Goal: Information Seeking & Learning: Check status

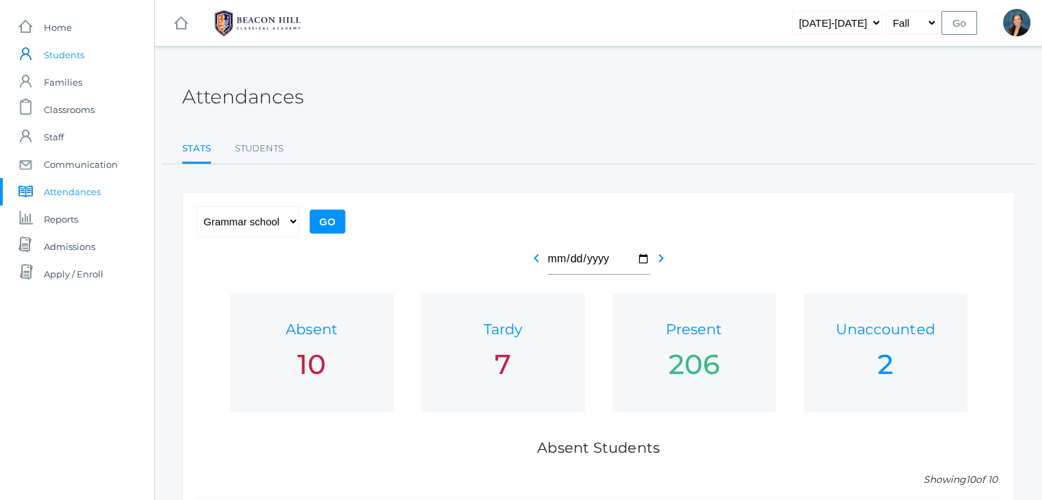
click at [63, 56] on span "Students" at bounding box center [64, 54] width 40 height 27
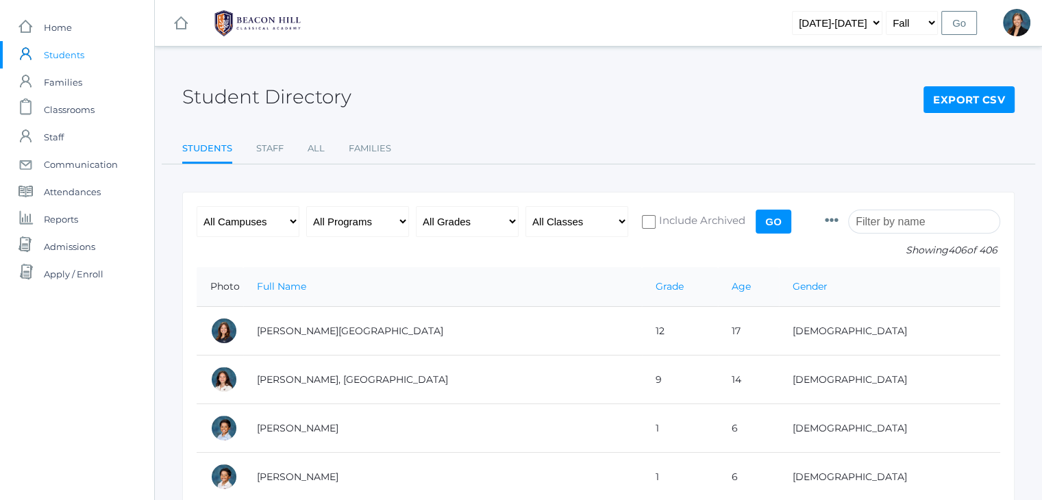
click at [882, 223] on input "search" at bounding box center [924, 222] width 152 height 24
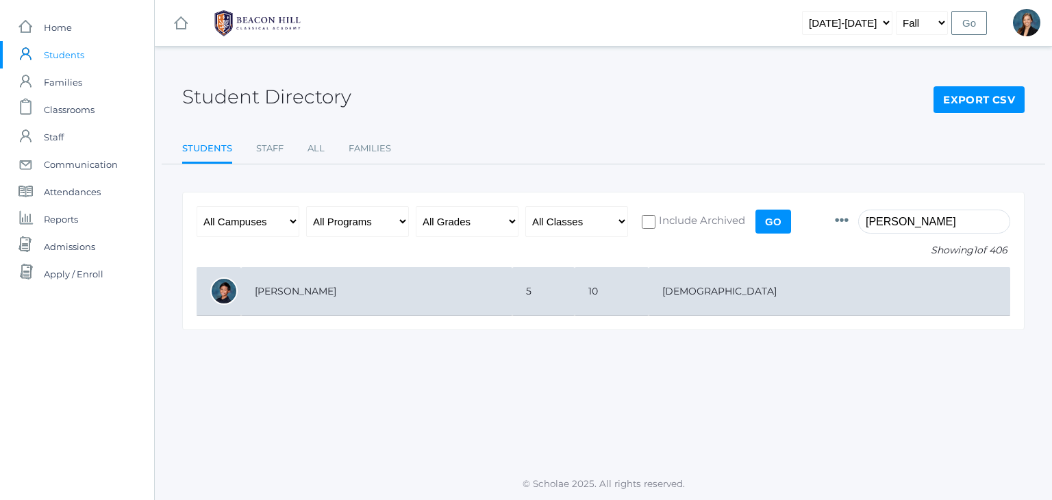
type input "matteo"
click at [462, 300] on td "[PERSON_NAME]" at bounding box center [376, 291] width 271 height 49
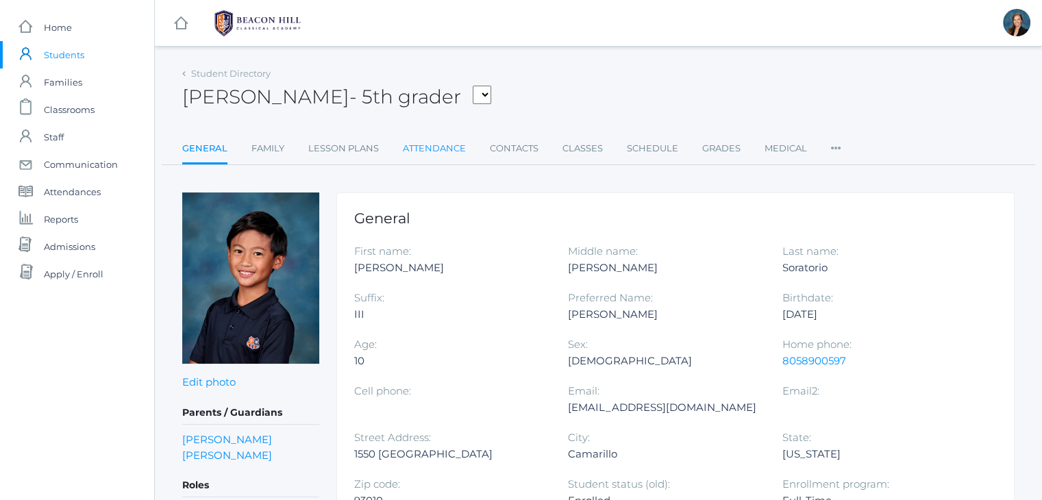
click at [414, 149] on link "Attendance" at bounding box center [434, 148] width 63 height 27
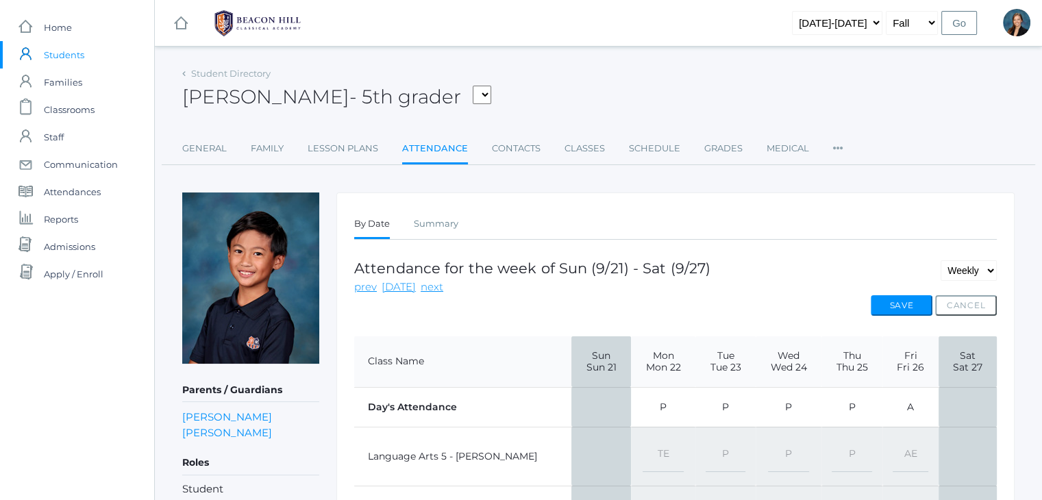
click at [624, 45] on div "icons/ui/navigation/hamburger Created with Sketch. icons/ui/navigation/home Cre…" at bounding box center [598, 23] width 887 height 46
click at [523, 89] on div "Matteo Soratorio - 5th grader Albanese, Paige Arnold, Ella Baron, Beaux Burke, …" at bounding box center [598, 89] width 832 height 51
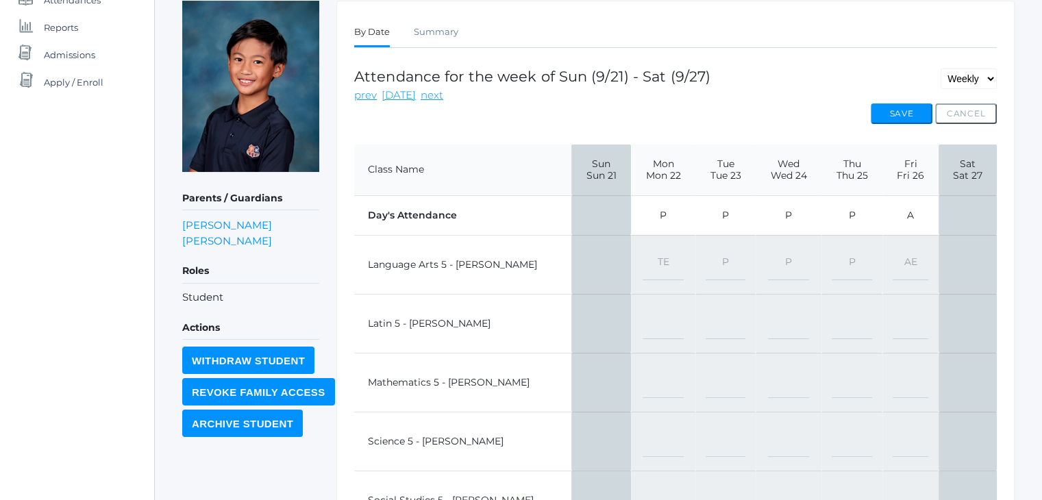
scroll to position [286, 0]
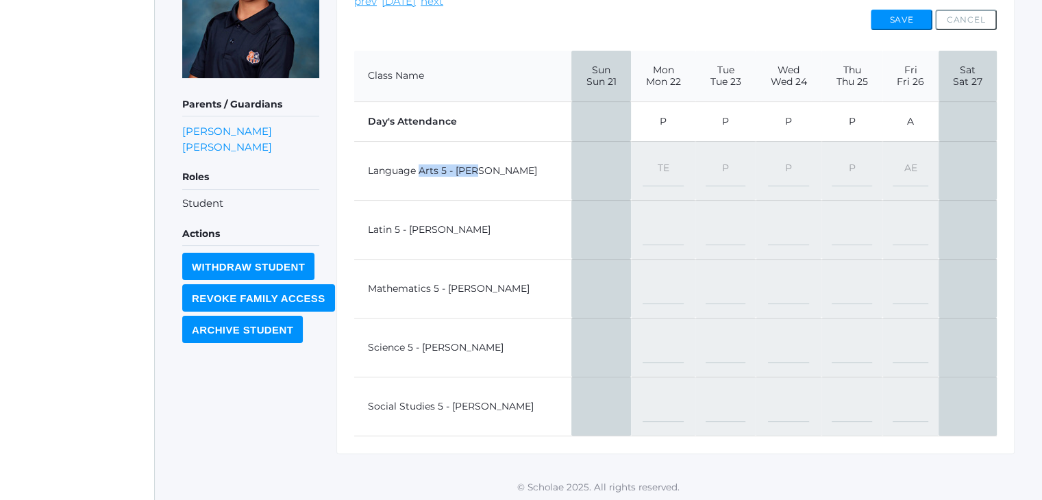
drag, startPoint x: 421, startPoint y: 165, endPoint x: 474, endPoint y: 173, distance: 54.1
click at [474, 173] on td "Language Arts 5 - [PERSON_NAME]" at bounding box center [462, 170] width 217 height 59
click at [414, 171] on td "Language Arts 5 - [PERSON_NAME]" at bounding box center [462, 170] width 217 height 59
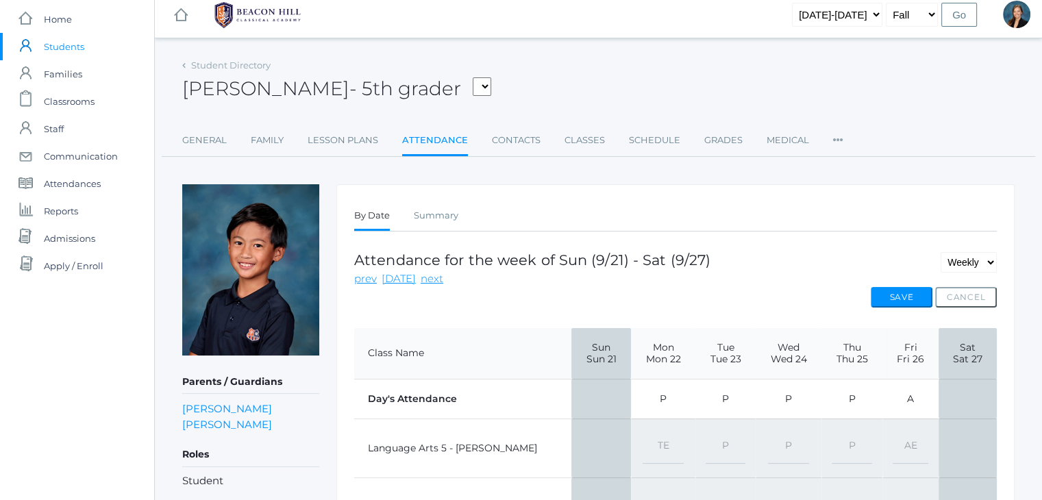
scroll to position [0, 0]
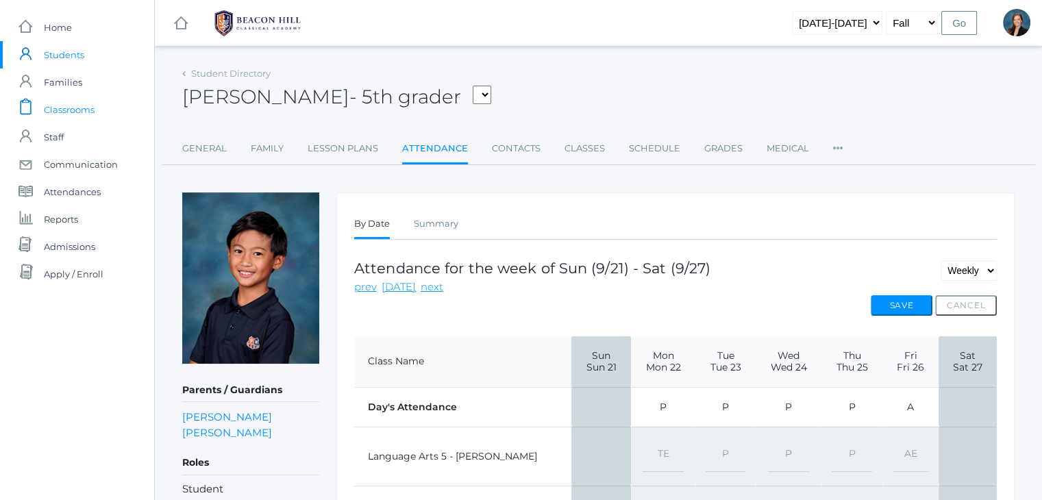
click at [57, 106] on span "Classrooms" at bounding box center [69, 109] width 51 height 27
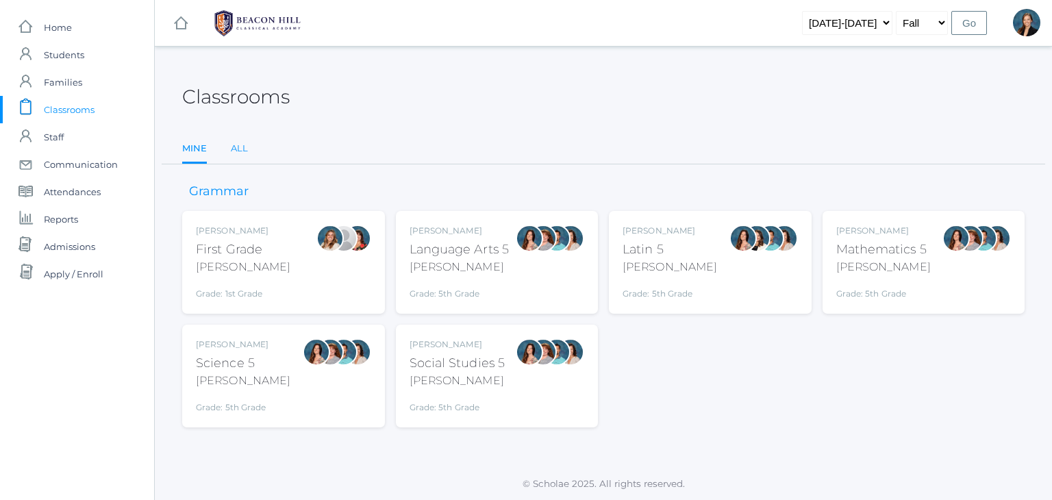
click at [241, 148] on link "All" at bounding box center [239, 148] width 17 height 27
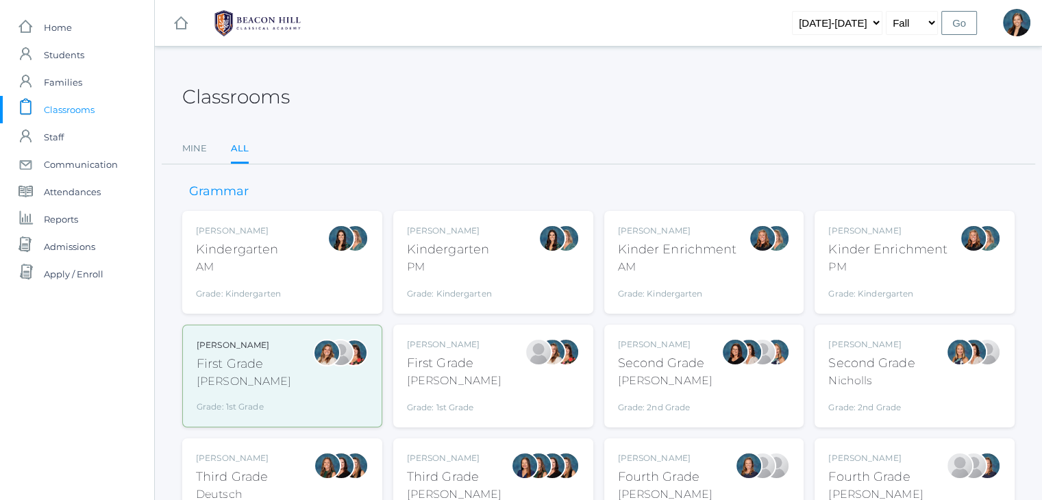
click at [467, 129] on div "Classrooms Mine All Mine All" at bounding box center [598, 114] width 832 height 101
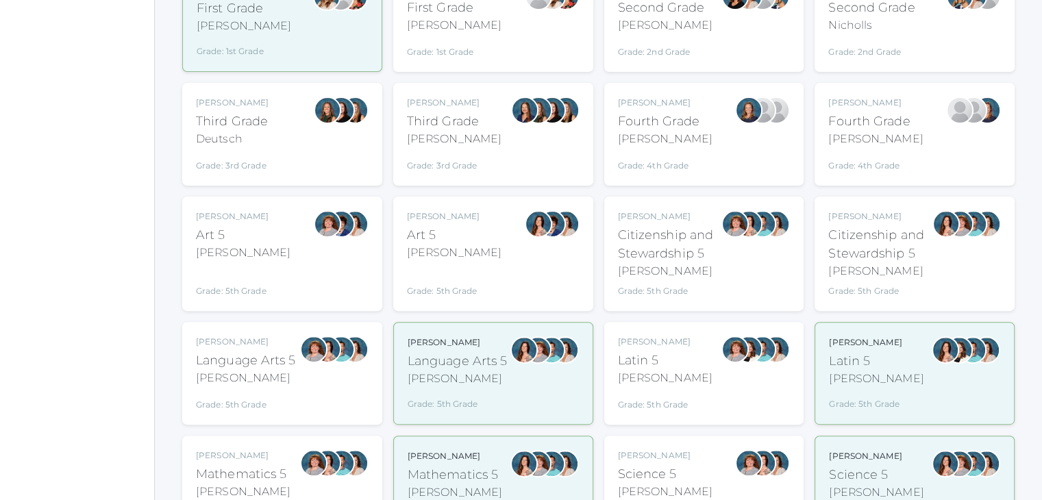
scroll to position [356, 0]
click at [487, 370] on div "Salazar" at bounding box center [458, 378] width 100 height 16
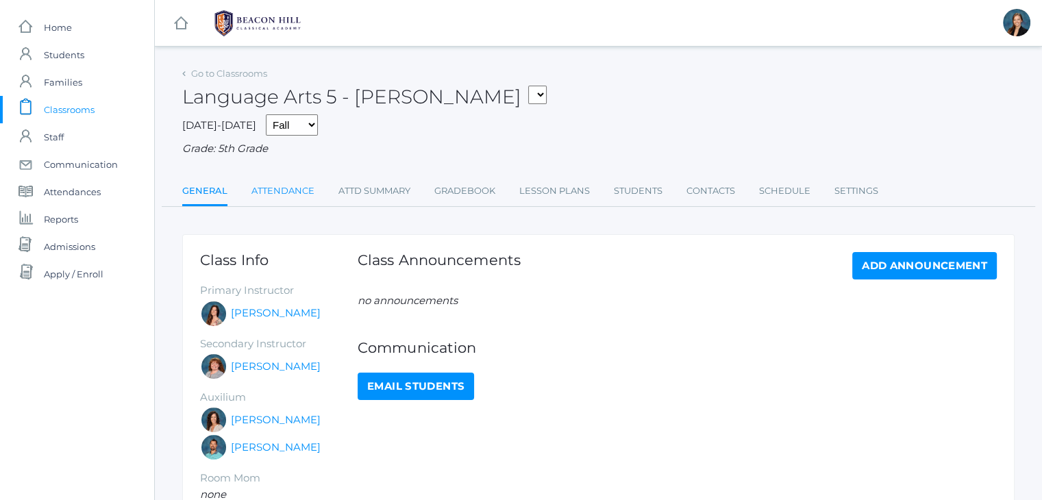
click at [282, 192] on link "Attendance" at bounding box center [282, 190] width 63 height 27
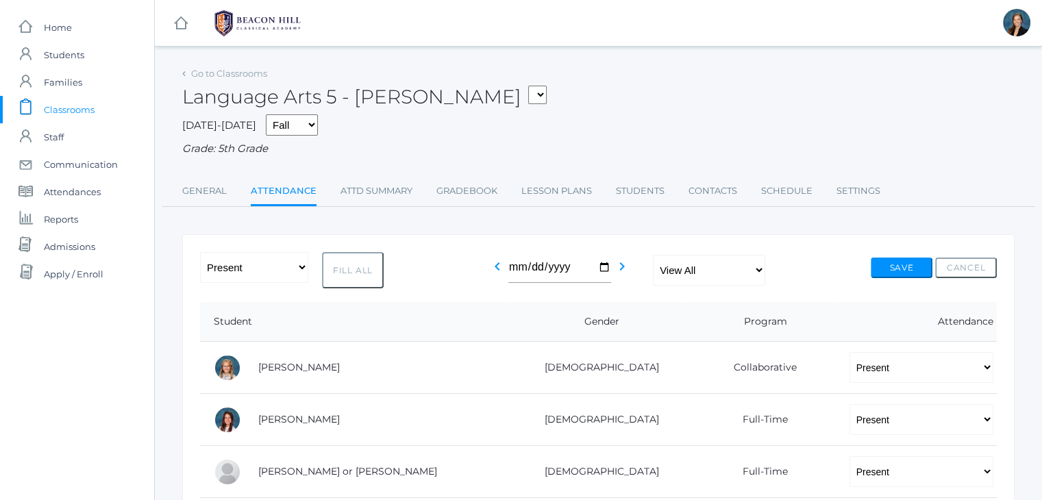
click at [595, 120] on div "[DATE]-[DATE] Fall Spring Grade: 5th Grade" at bounding box center [598, 135] width 832 height 42
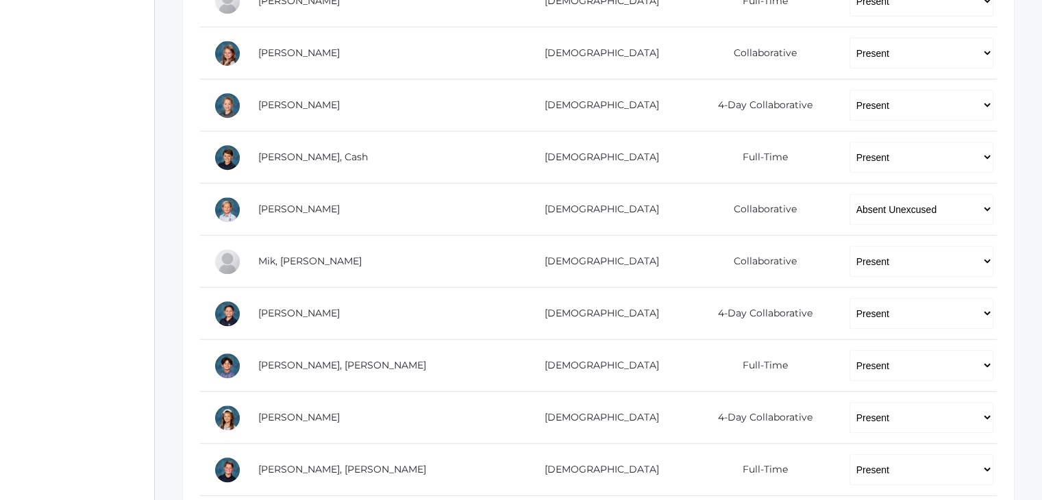
scroll to position [576, 0]
click at [103, 96] on div "icons/ui/navigation/home Created with Sketch. Home icons/user/plain Created wit…" at bounding box center [77, 169] width 154 height 1490
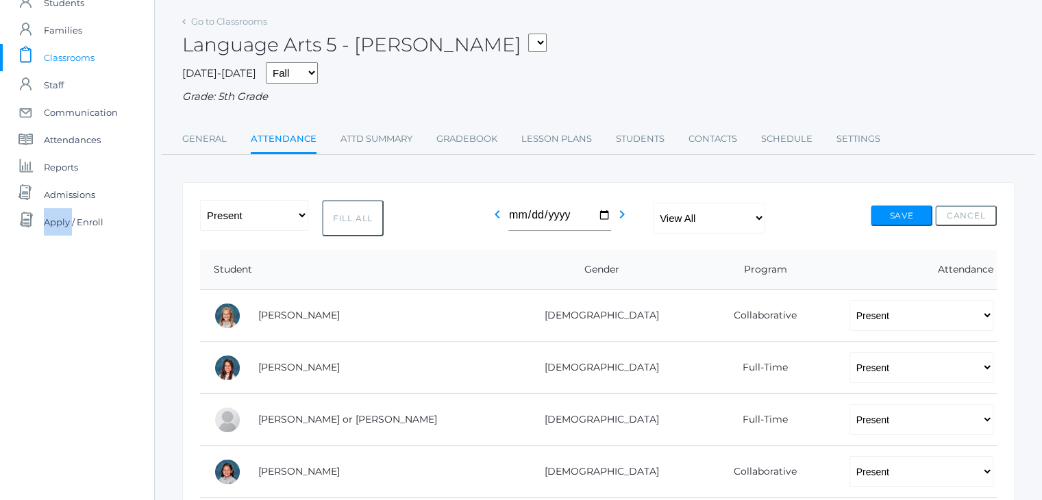
scroll to position [0, 0]
